Goal: Transaction & Acquisition: Purchase product/service

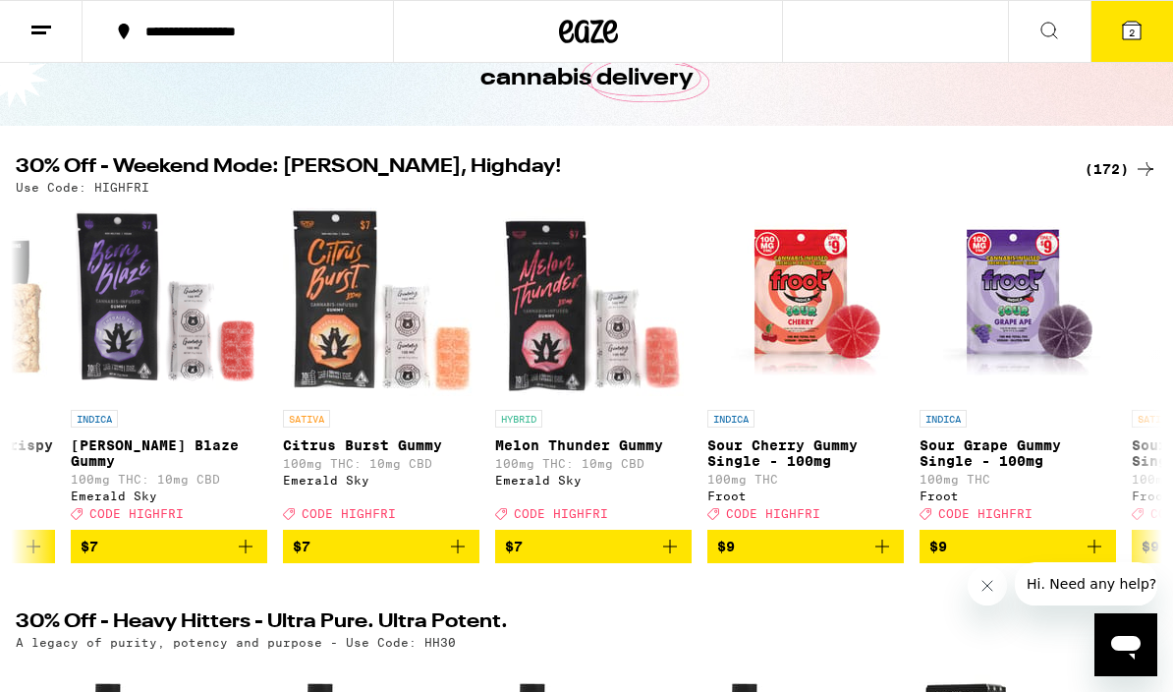
scroll to position [0, 1643]
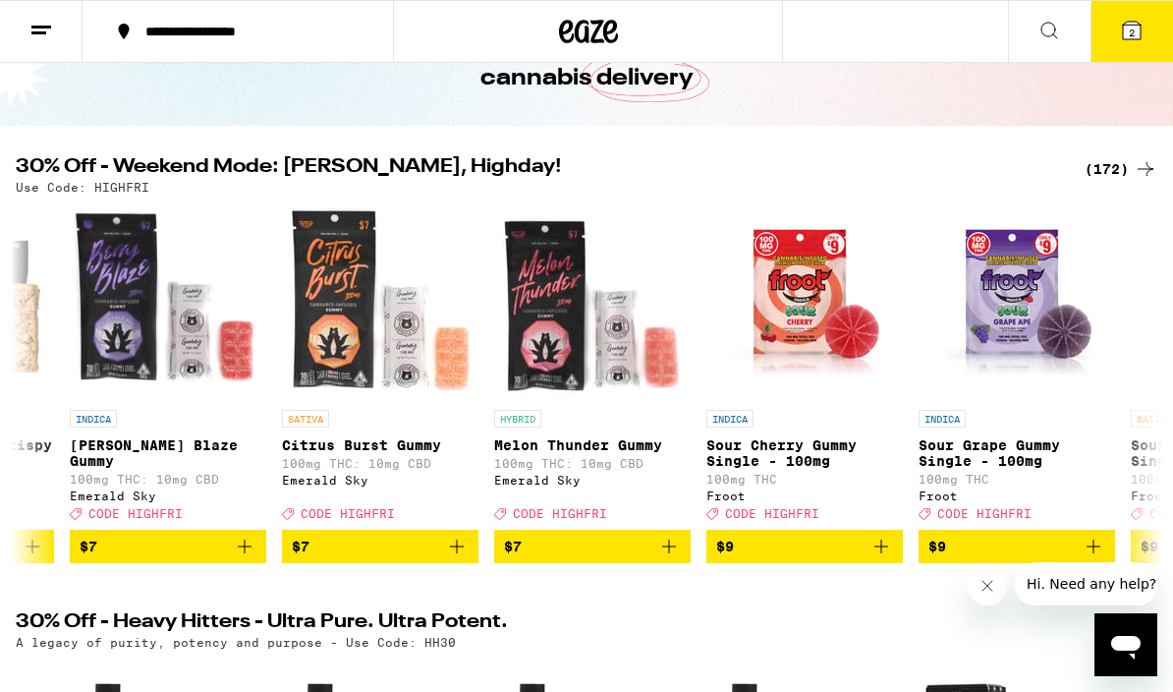
click at [1126, 29] on icon at bounding box center [1132, 31] width 18 height 18
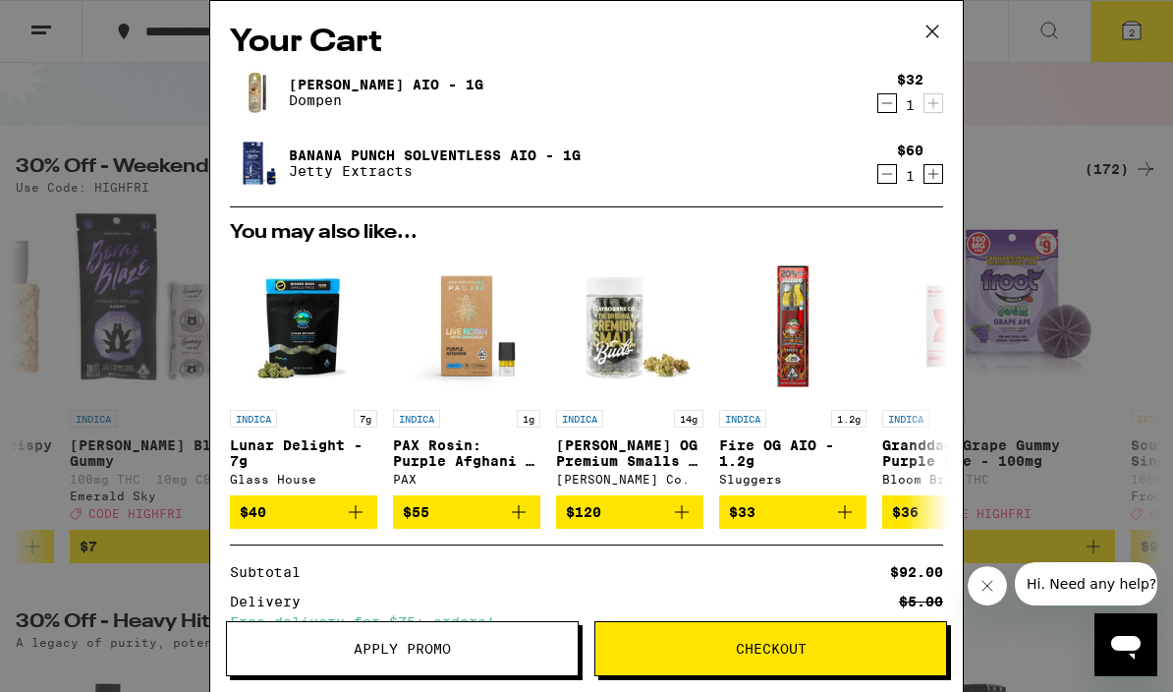
click at [924, 27] on icon at bounding box center [932, 31] width 29 height 29
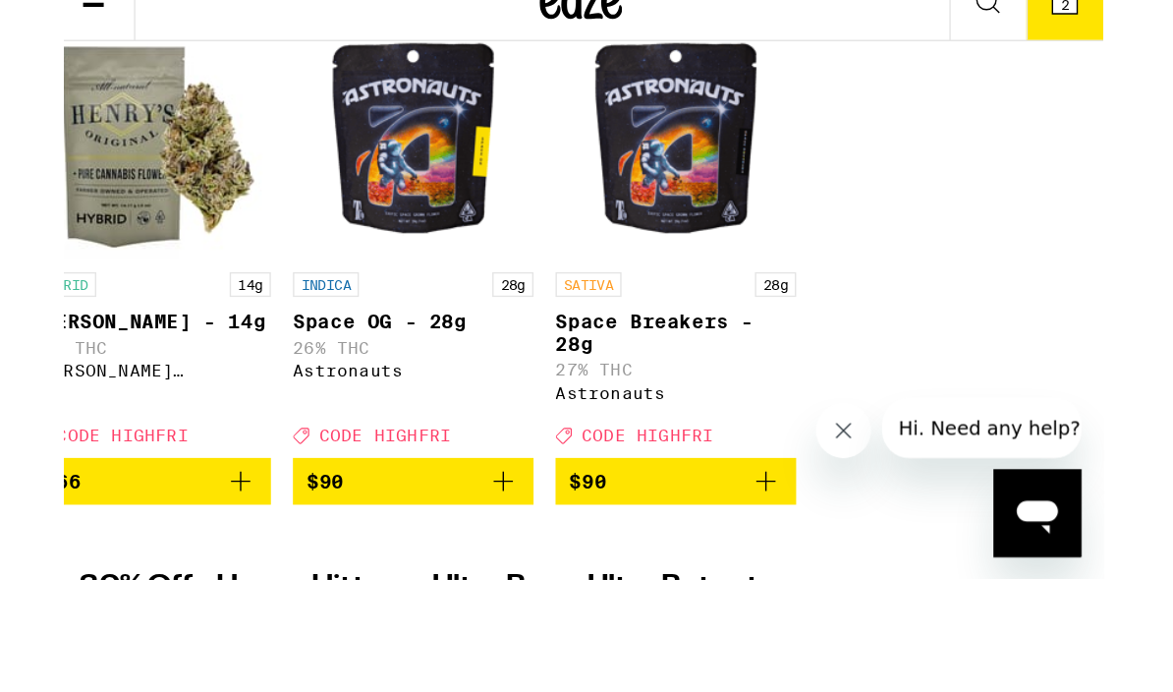
scroll to position [0, 33463]
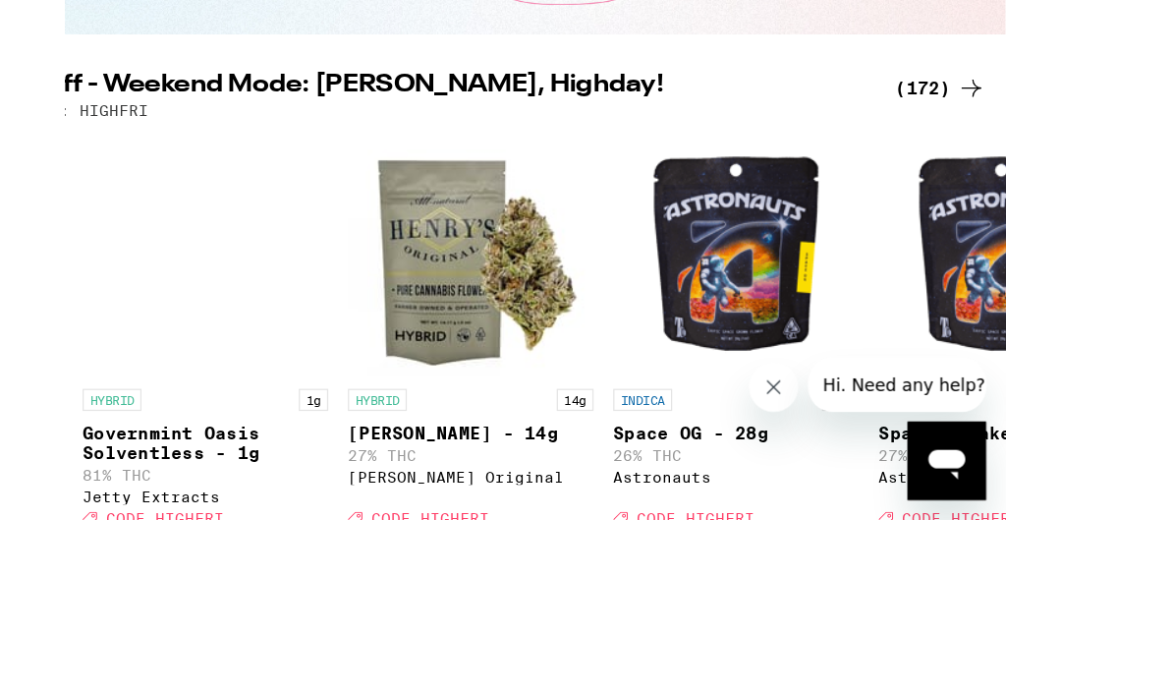
scroll to position [132, 0]
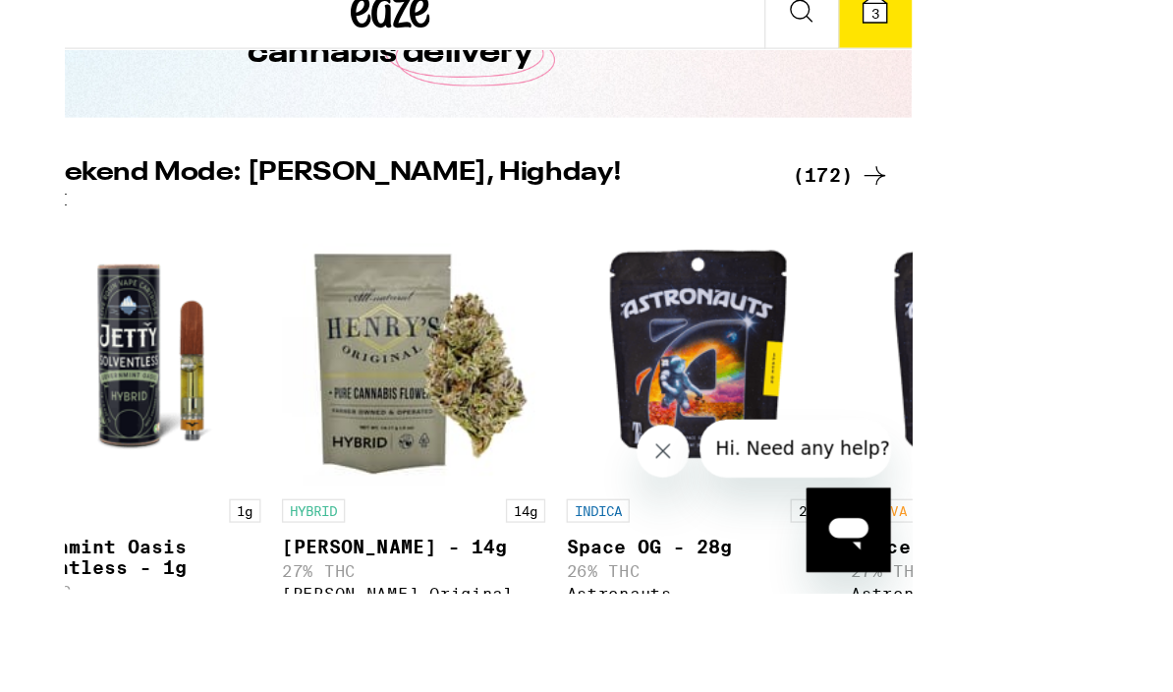
click at [521, 239] on img "Open page for Space OG - 28g from Astronauts" at bounding box center [619, 337] width 196 height 196
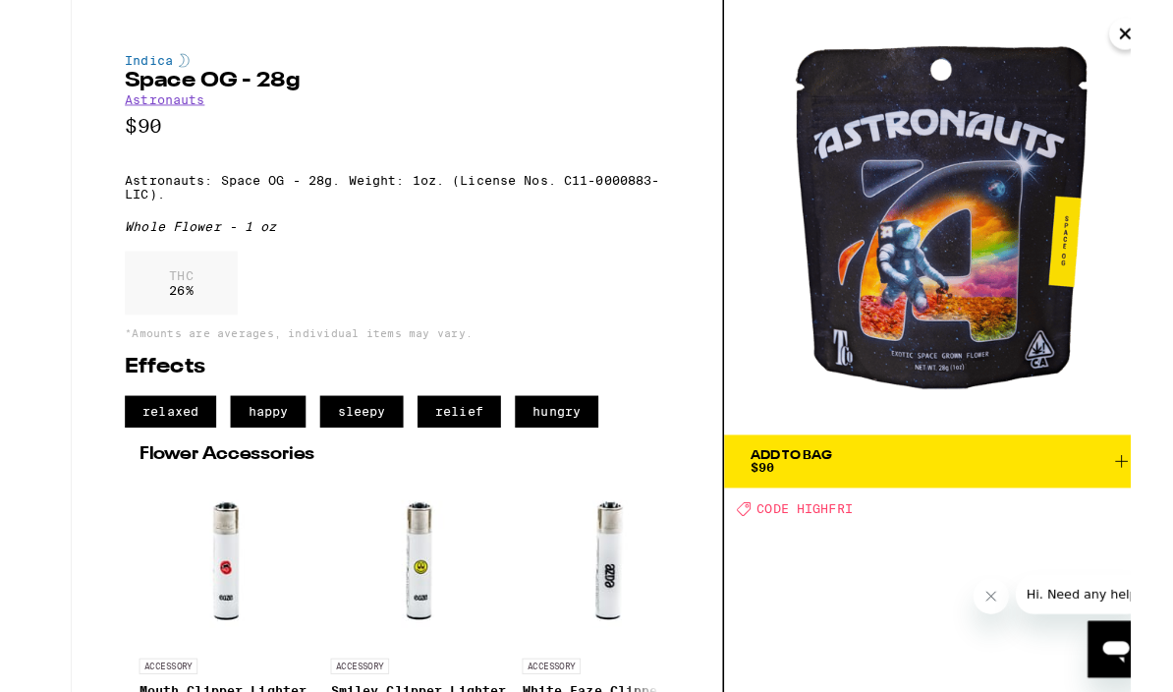
scroll to position [89, 0]
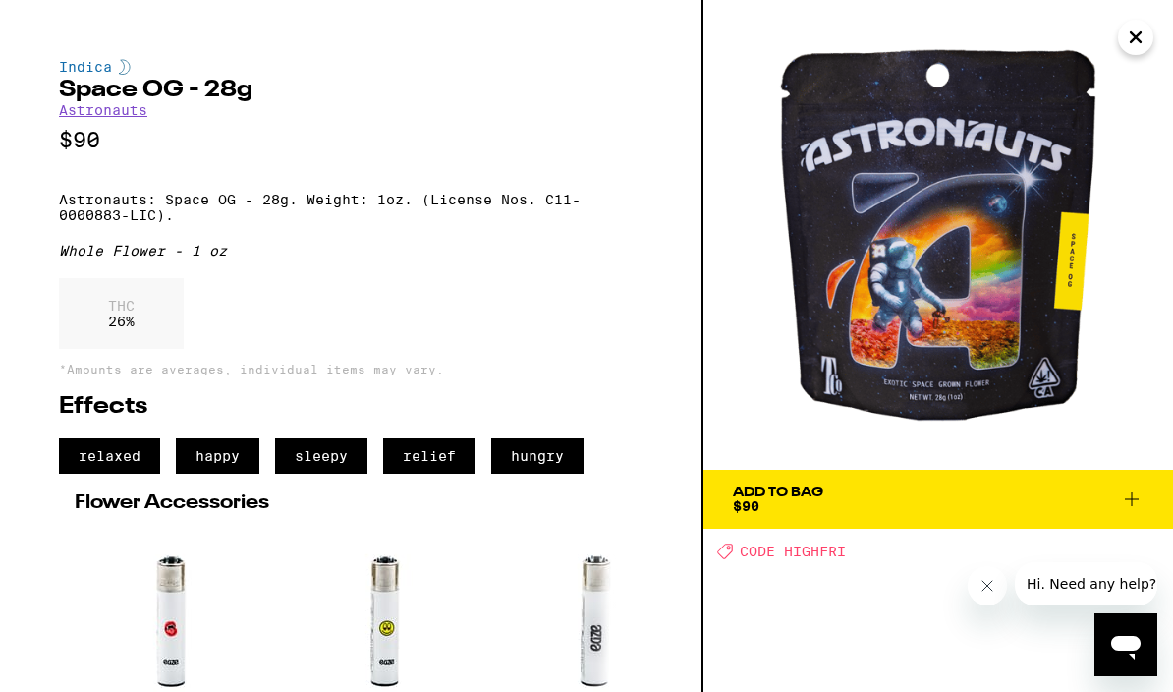
click at [107, 116] on link "Astronauts" at bounding box center [103, 110] width 88 height 16
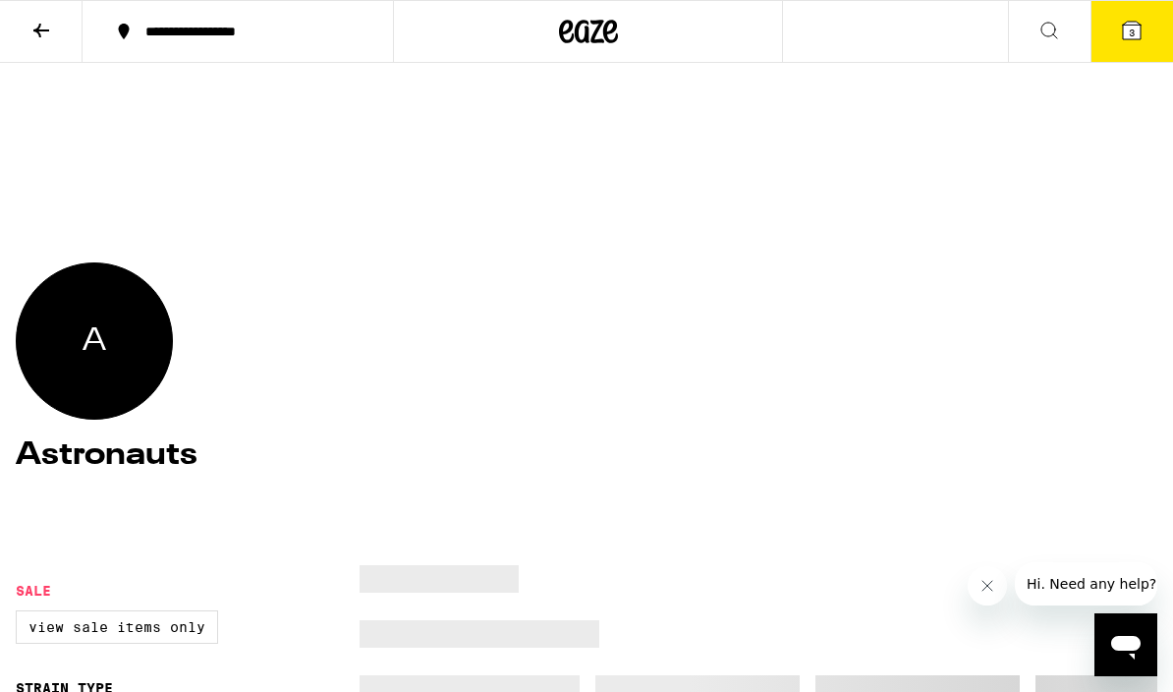
click at [107, 201] on div at bounding box center [586, 202] width 1173 height 278
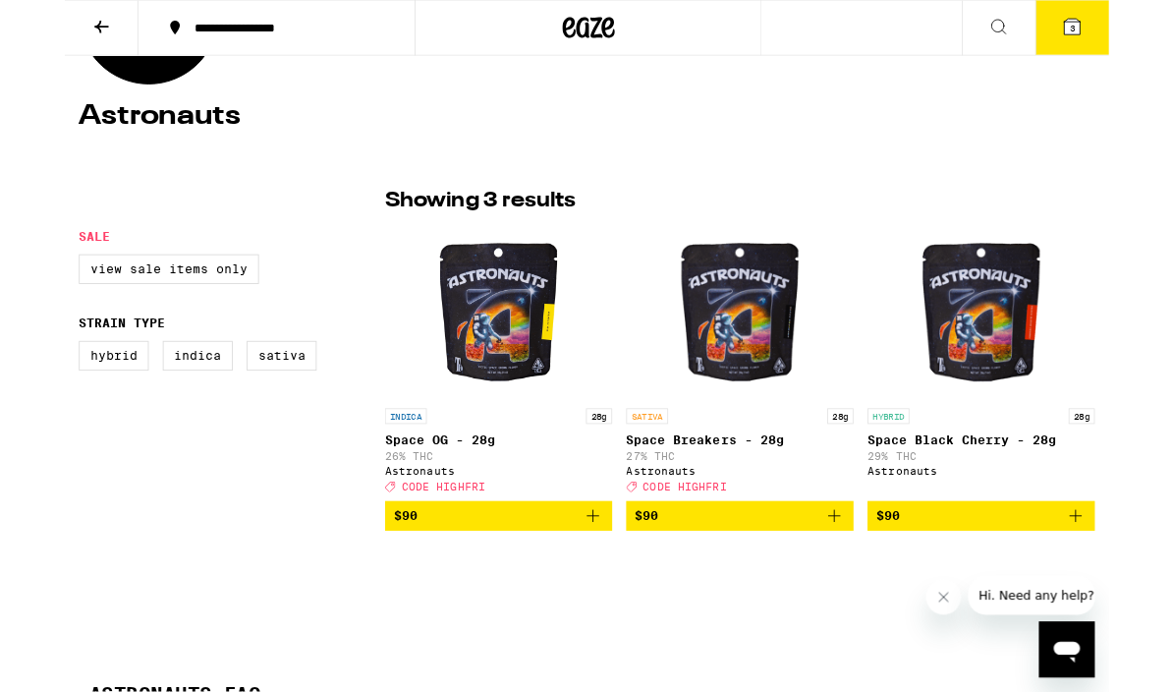
scroll to position [335, 0]
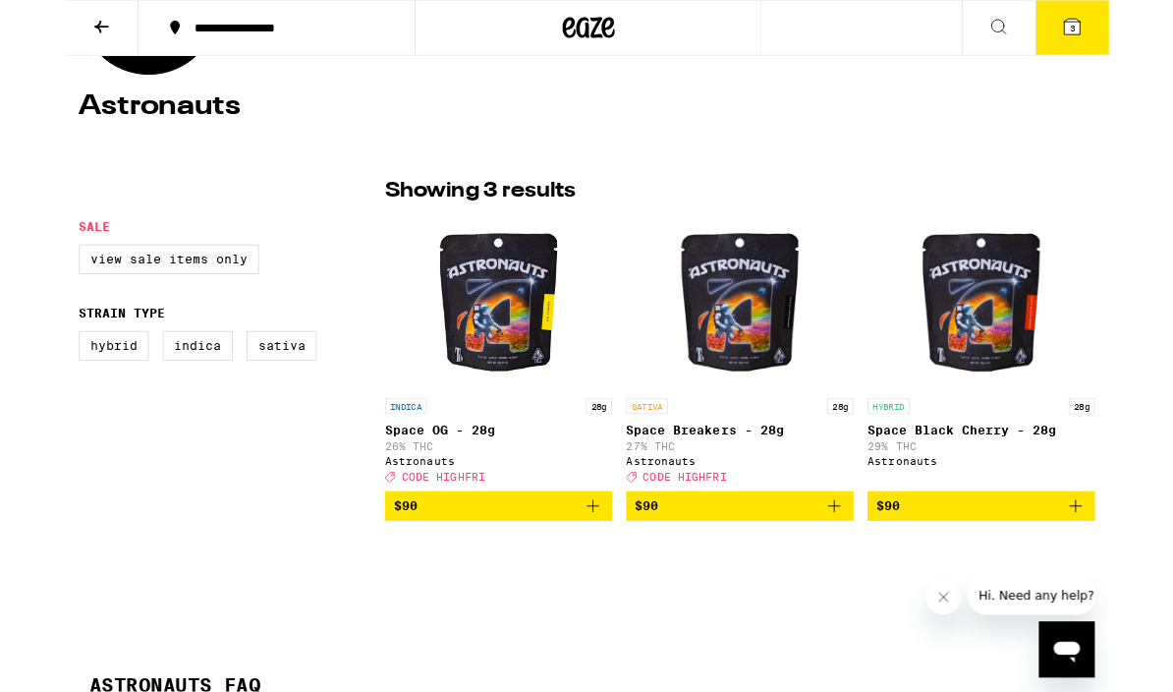
click at [1115, 33] on button "3" at bounding box center [1131, 31] width 83 height 61
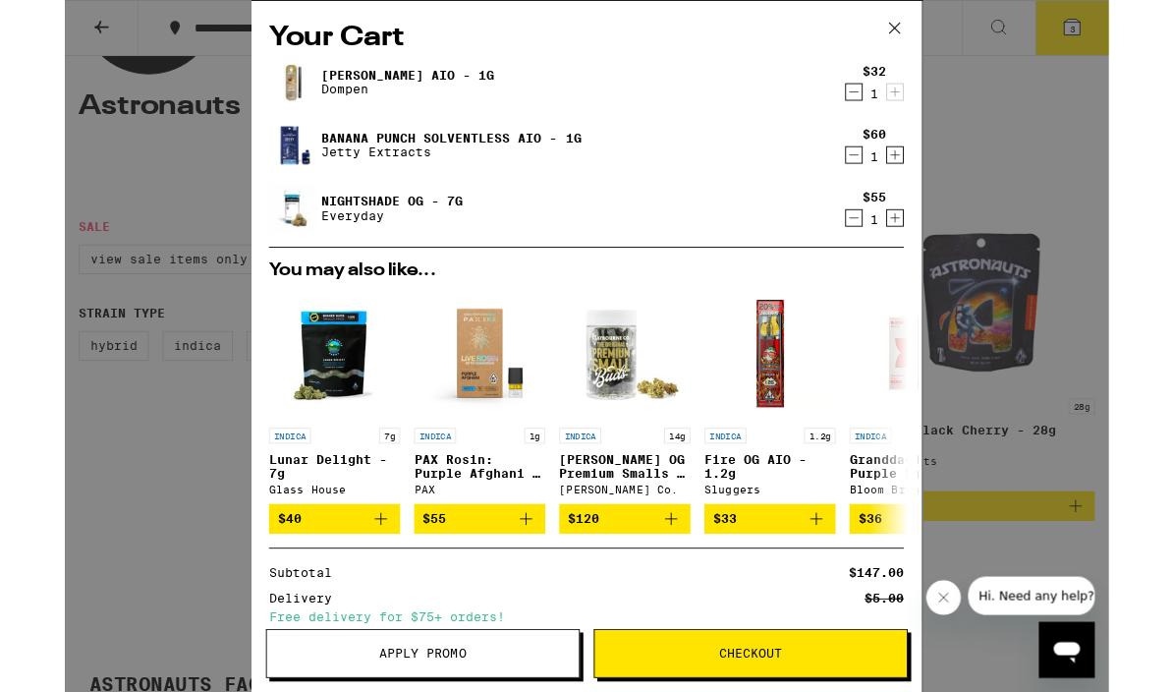
click at [150, 375] on div "Your Cart [PERSON_NAME] AIO - 1g Dompen $32 1 Banana Punch Solventless AIO - 1g…" at bounding box center [586, 388] width 1173 height 777
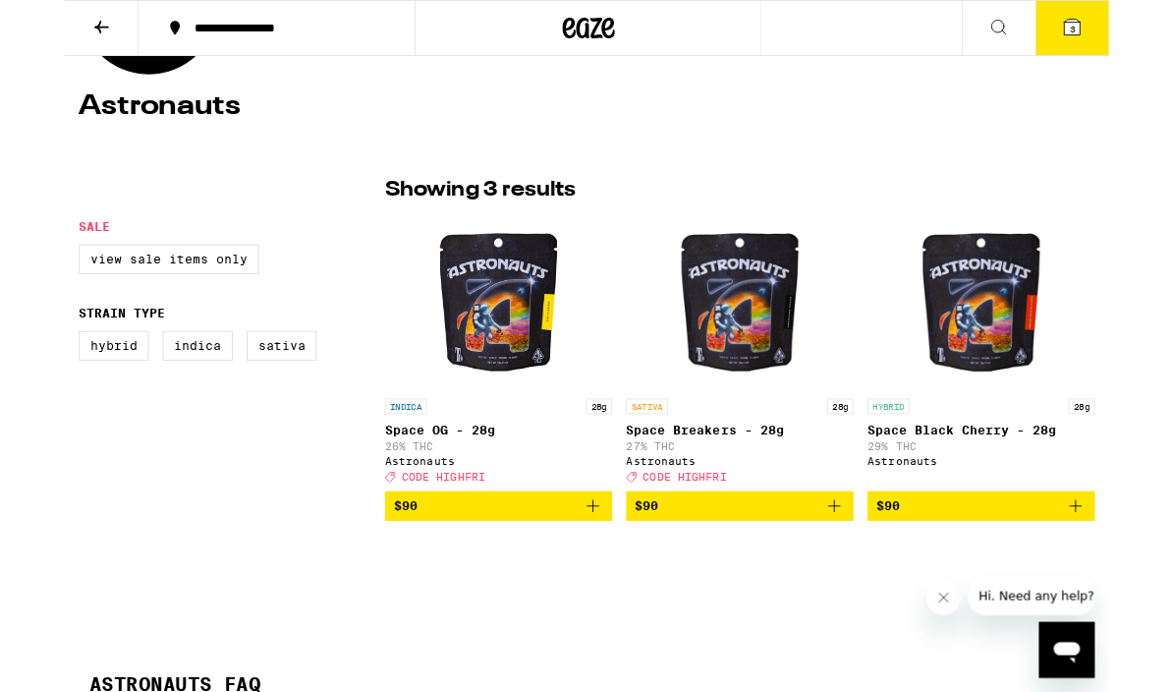
click at [425, 580] on span "$90" at bounding box center [487, 568] width 236 height 24
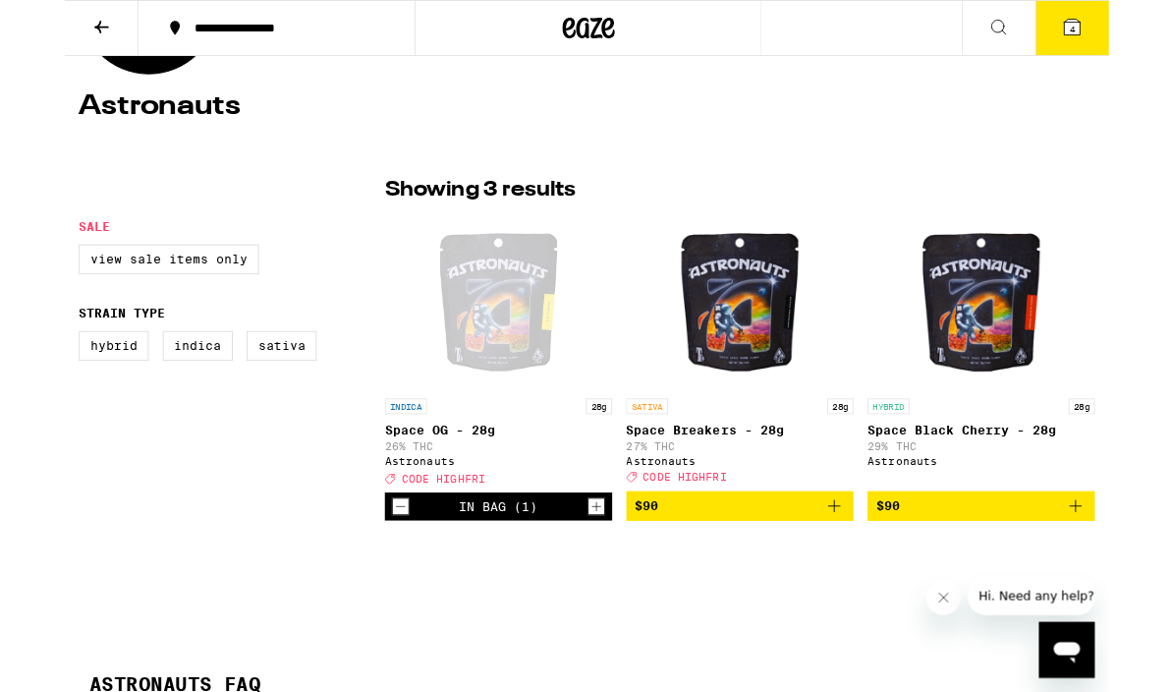
click at [1134, 28] on span "4" at bounding box center [1132, 33] width 6 height 12
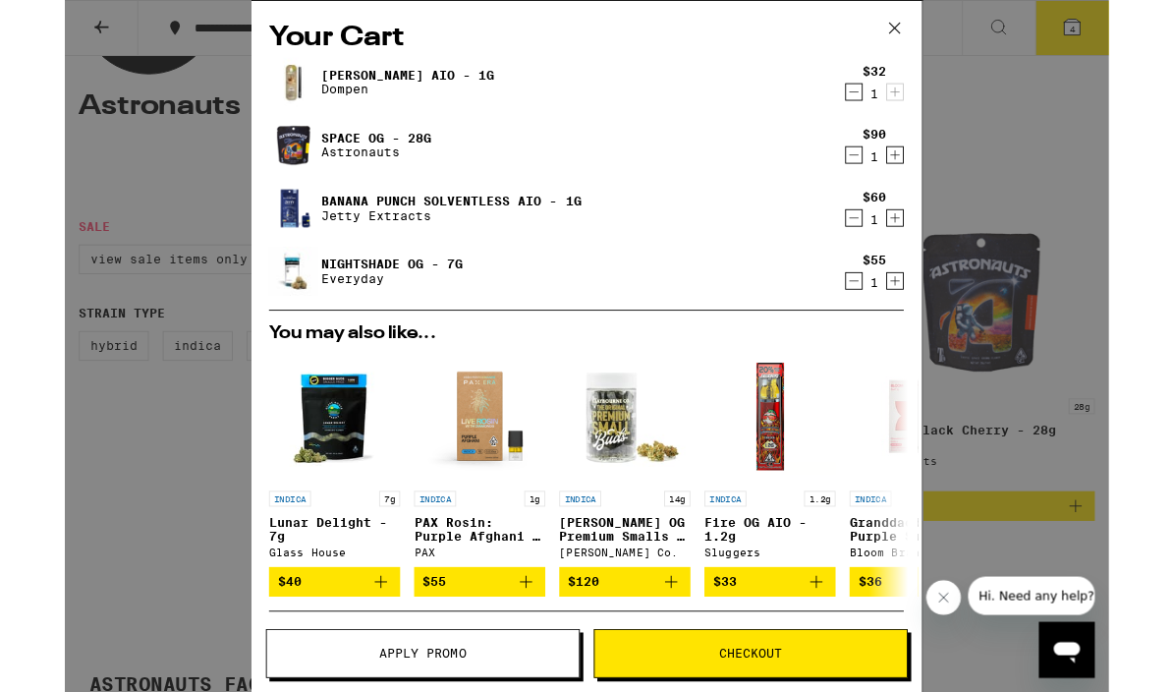
click at [884, 316] on icon "Decrement" at bounding box center [887, 316] width 18 height 24
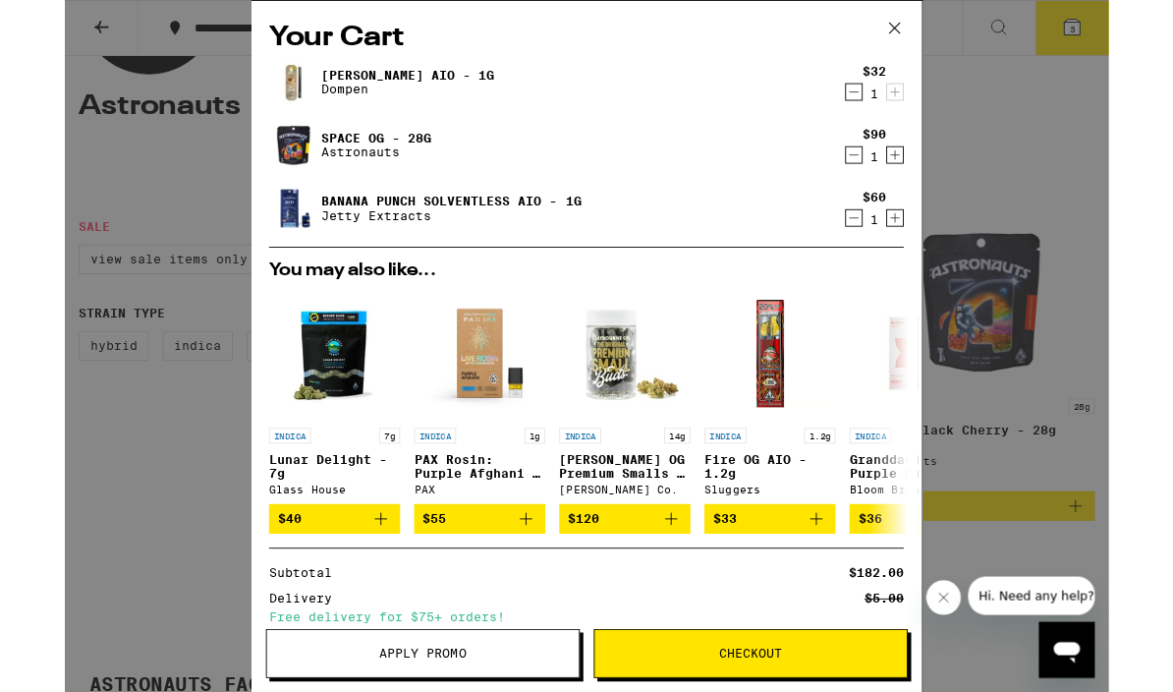
click at [870, 113] on div "$32 1" at bounding box center [906, 92] width 74 height 41
click at [872, 110] on div "$32 1" at bounding box center [906, 92] width 74 height 41
click at [885, 96] on icon "Decrement" at bounding box center [887, 103] width 18 height 24
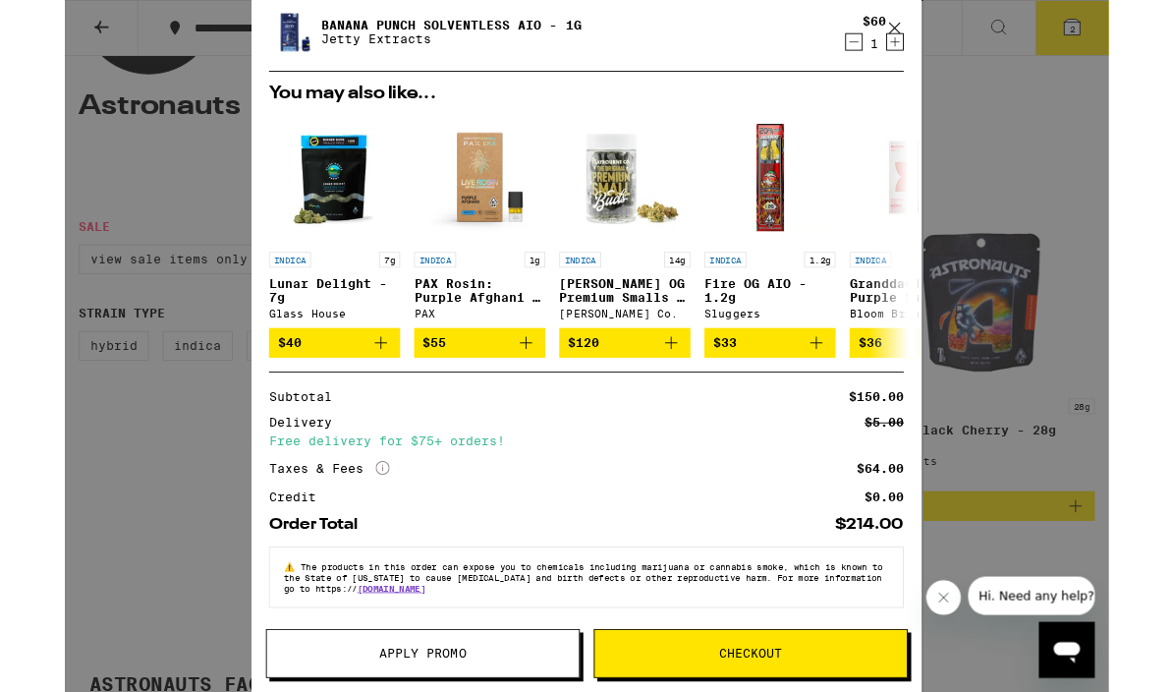
scroll to position [147, 0]
click at [181, 581] on div "Your Cart Space OG - 28g Astronauts $90 1 Banana Punch Solventless AIO - 1g Jet…" at bounding box center [586, 388] width 1173 height 777
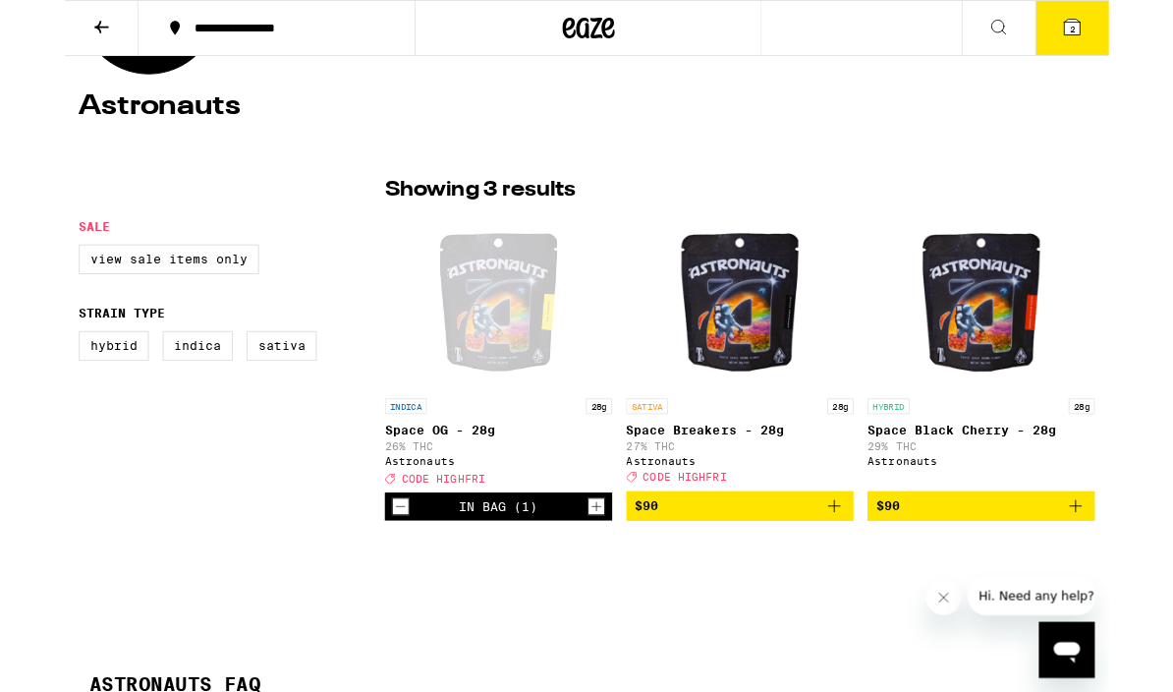
click at [1117, 34] on button "2" at bounding box center [1131, 31] width 83 height 61
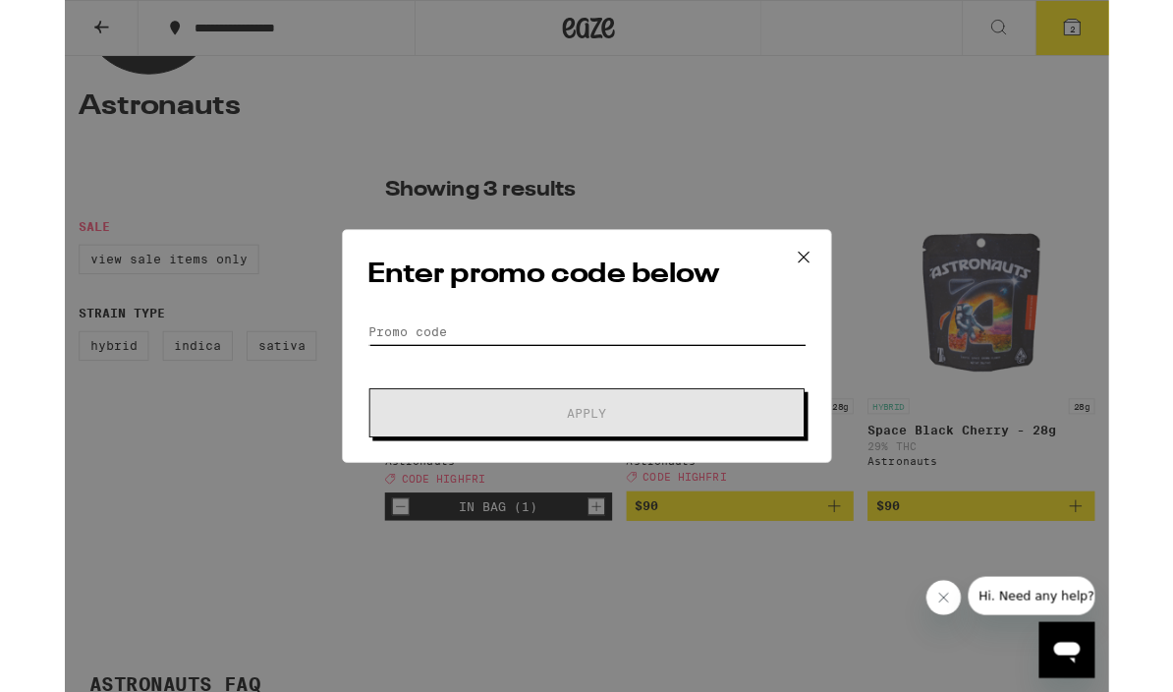
click at [393, 366] on input "Promo Code" at bounding box center [586, 372] width 493 height 29
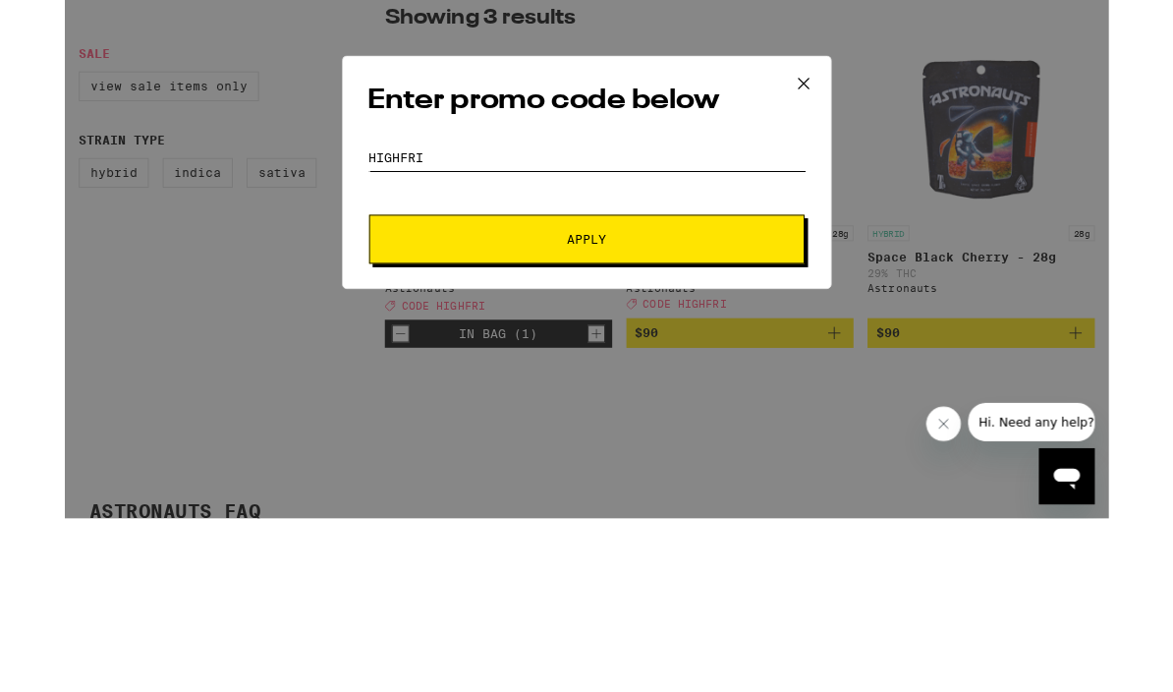
type input "Highfri"
click at [426, 457] on span "Apply" at bounding box center [587, 464] width 354 height 14
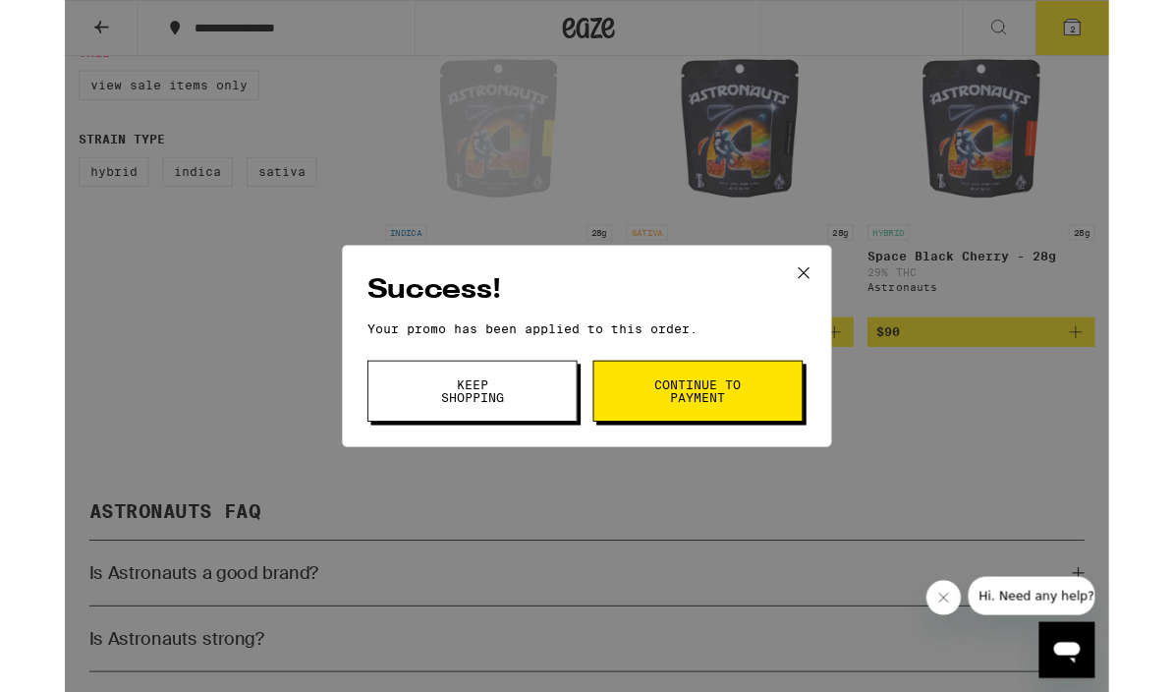
click at [679, 445] on span "Continue to payment" at bounding box center [711, 439] width 100 height 28
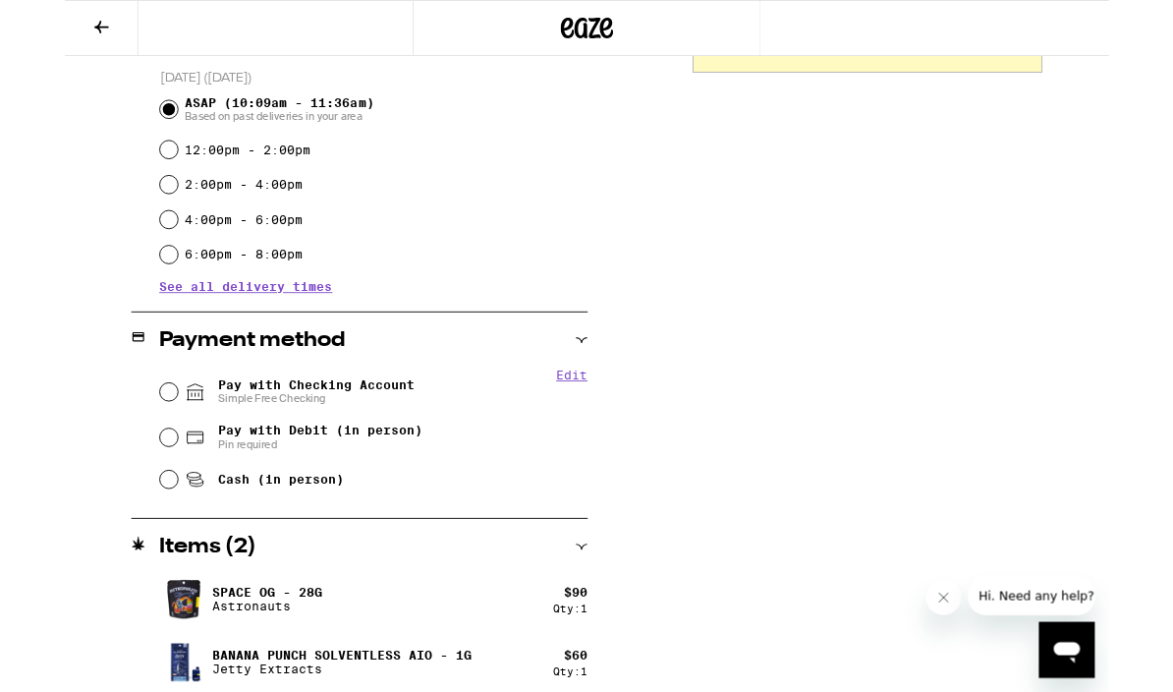
scroll to position [546, 0]
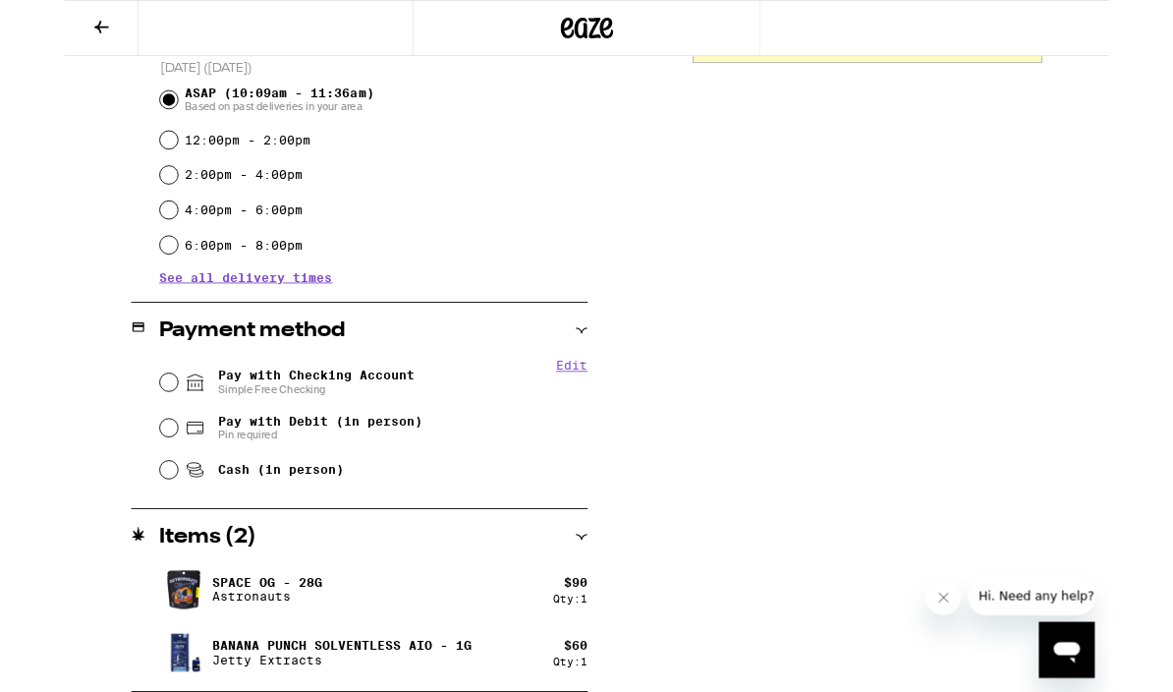
click at [115, 424] on input "Pay with Checking Account Simple Free Checking" at bounding box center [117, 429] width 20 height 20
radio input "true"
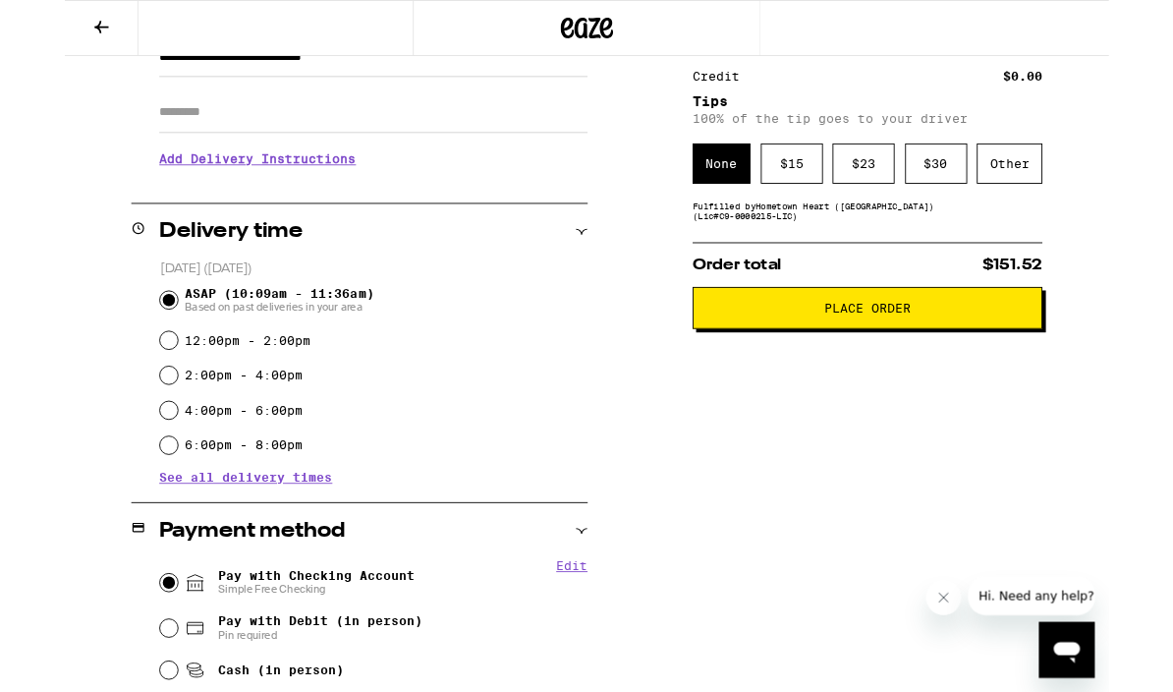
scroll to position [320, 0]
click at [1054, 186] on div "Other" at bounding box center [1062, 184] width 74 height 45
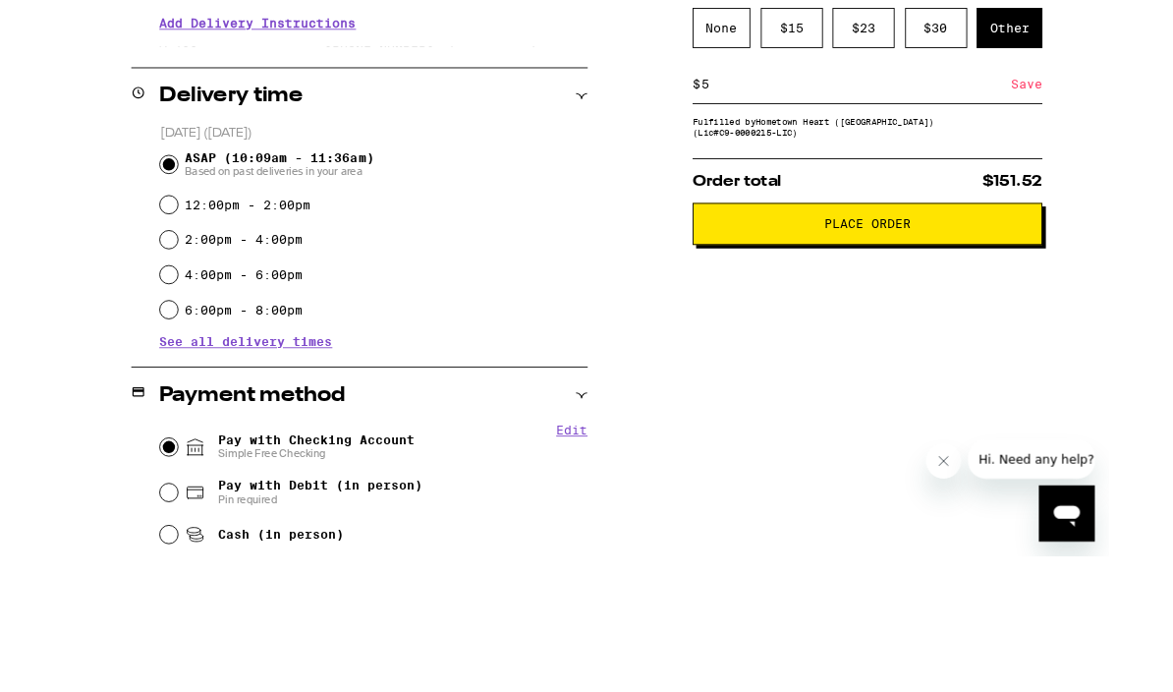
type input "5"
click at [838, 398] on span "Place Order" at bounding box center [902, 405] width 360 height 14
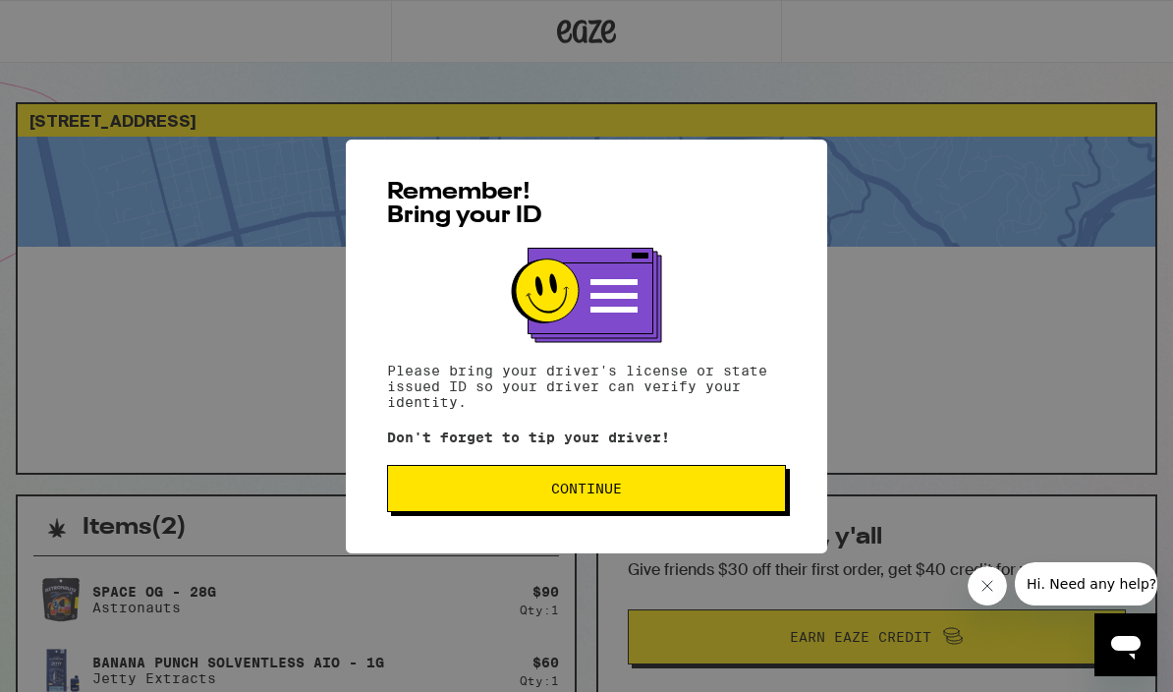
click at [524, 495] on span "Continue" at bounding box center [586, 488] width 365 height 14
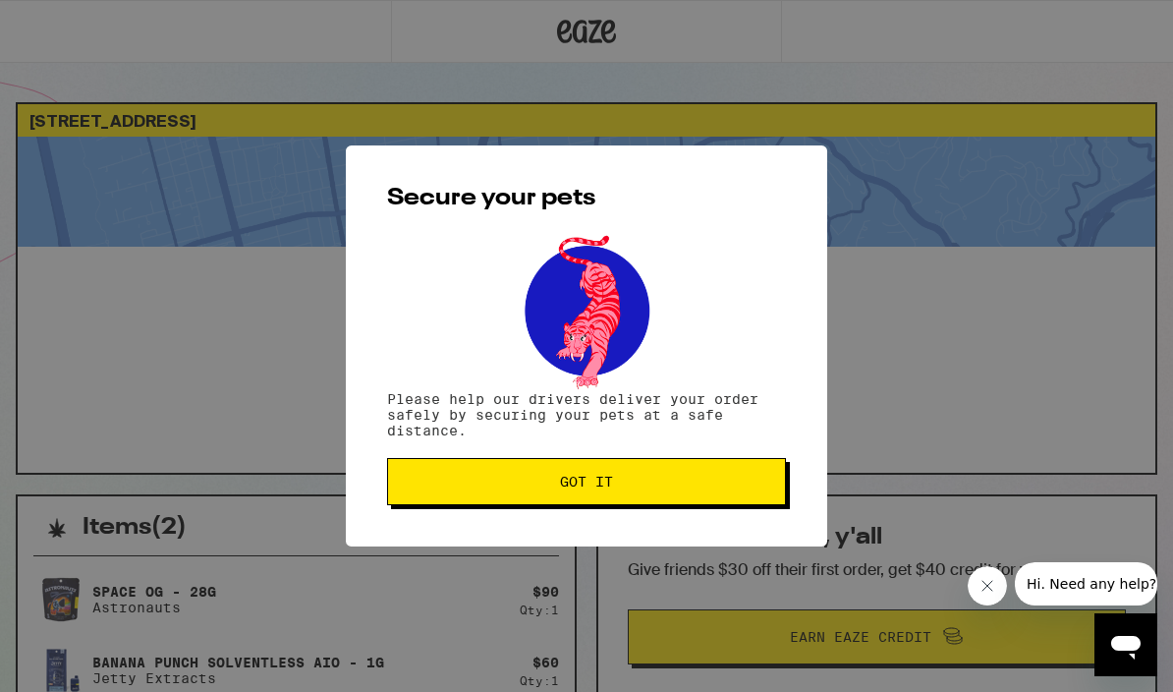
click at [493, 488] on span "Got it" at bounding box center [586, 481] width 365 height 14
